Goal: Check status: Check status

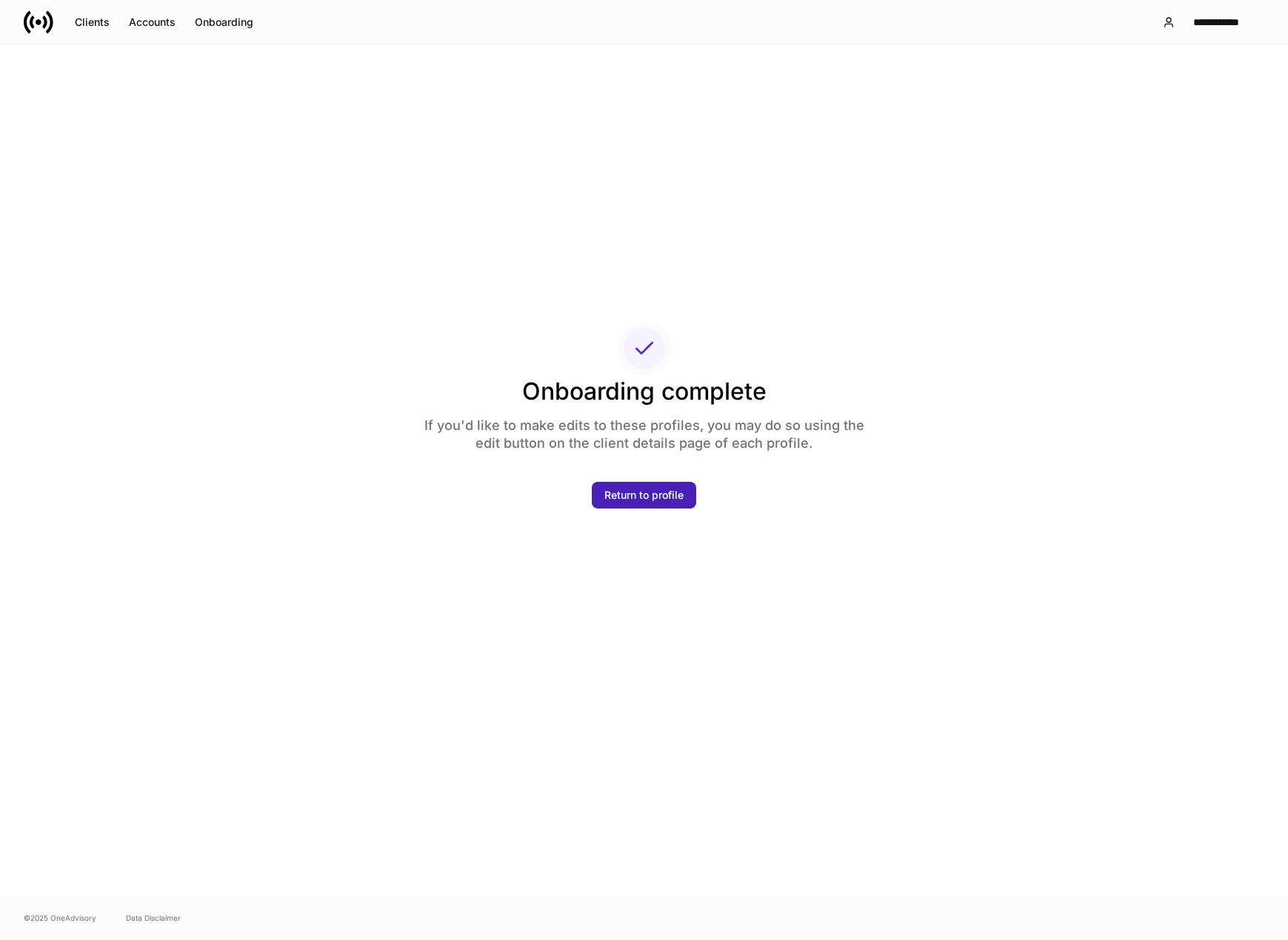
click at [627, 501] on div "Return to profile" at bounding box center [644, 495] width 79 height 15
click at [606, 497] on div "Return to profile" at bounding box center [644, 495] width 79 height 15
